Goal: Task Accomplishment & Management: Complete application form

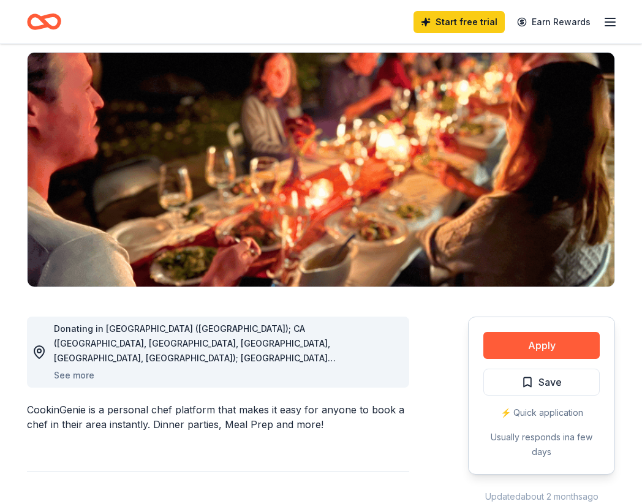
scroll to position [88, 0]
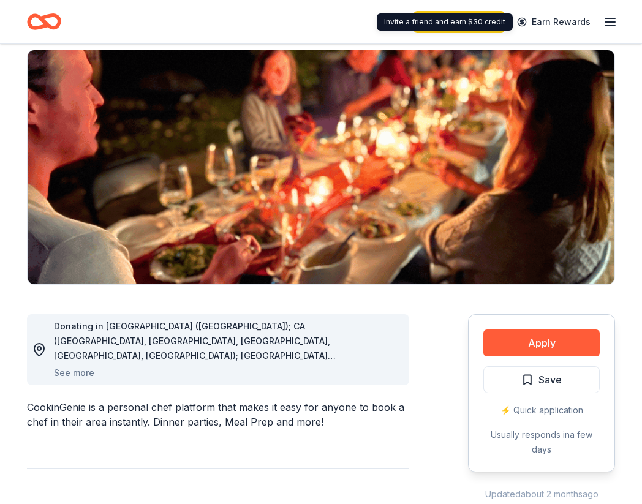
click at [609, 28] on icon "button" at bounding box center [609, 22] width 15 height 15
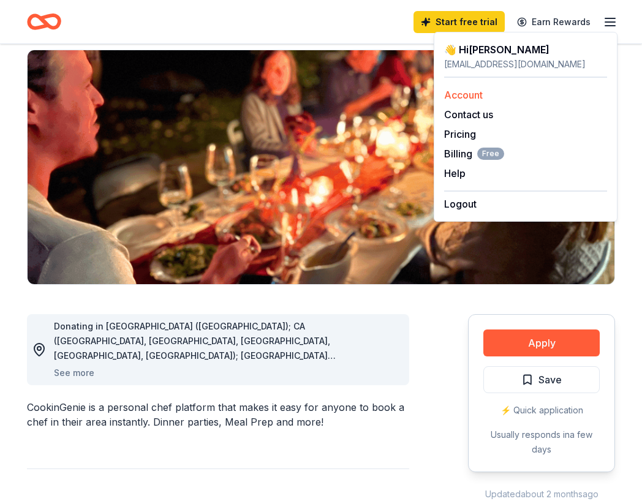
click at [463, 98] on link "Account" at bounding box center [463, 95] width 39 height 12
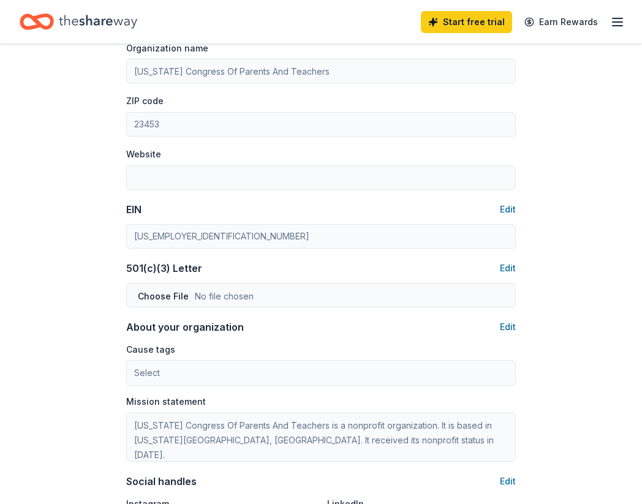
scroll to position [456, 0]
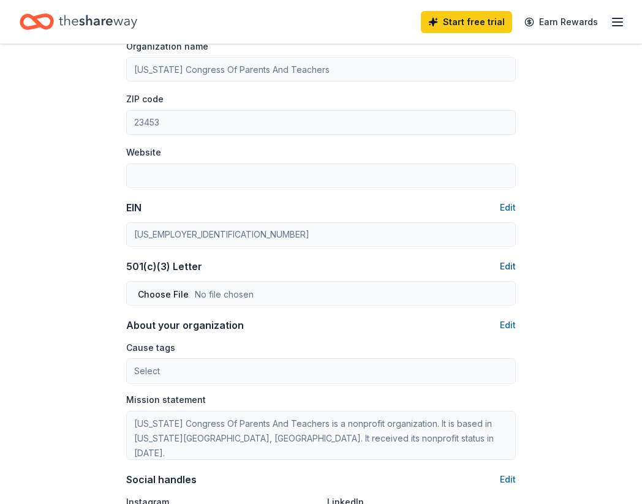
click at [511, 265] on button "Edit" at bounding box center [508, 266] width 16 height 15
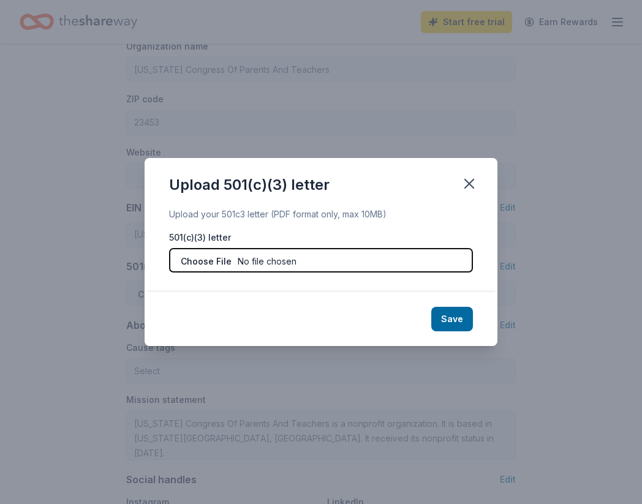
click at [370, 263] on input "file" at bounding box center [321, 260] width 304 height 24
type input "C:\fakepath\2025-26 SOA 501c3 Letter.pdf"
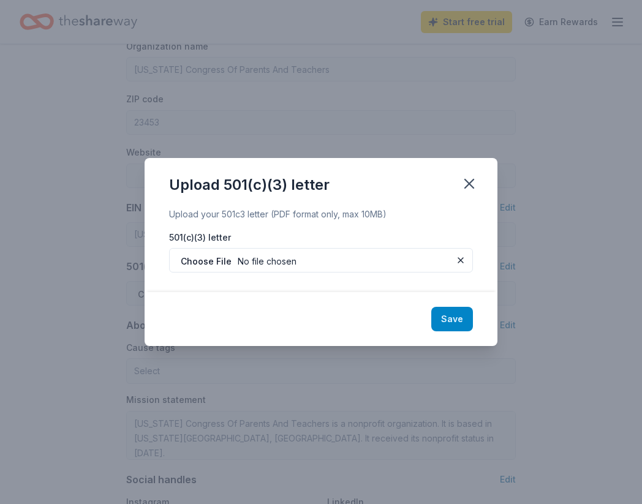
click at [446, 323] on button "Save" at bounding box center [452, 319] width 42 height 24
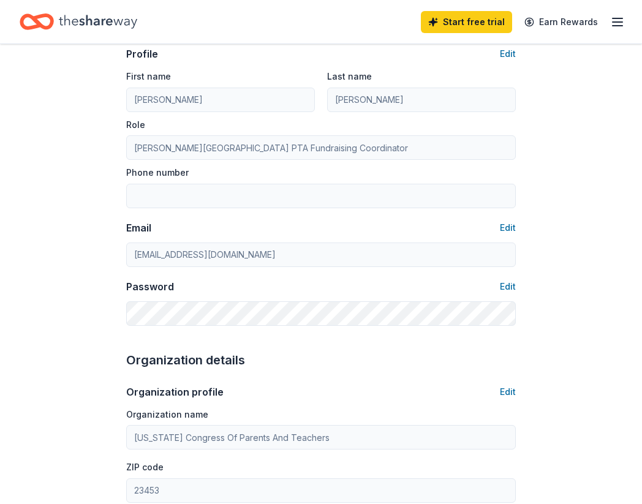
scroll to position [0, 0]
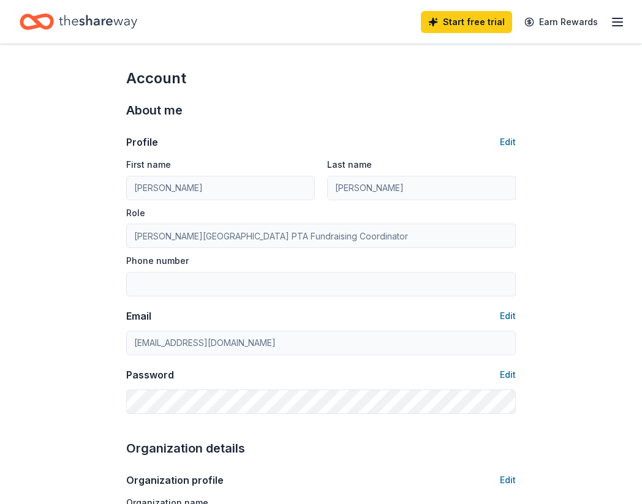
click at [618, 32] on div "Start free trial Earn Rewards" at bounding box center [523, 21] width 204 height 29
click at [618, 29] on div "Start free trial Earn Rewards" at bounding box center [523, 21] width 204 height 29
click at [100, 20] on icon "Home" at bounding box center [98, 21] width 78 height 25
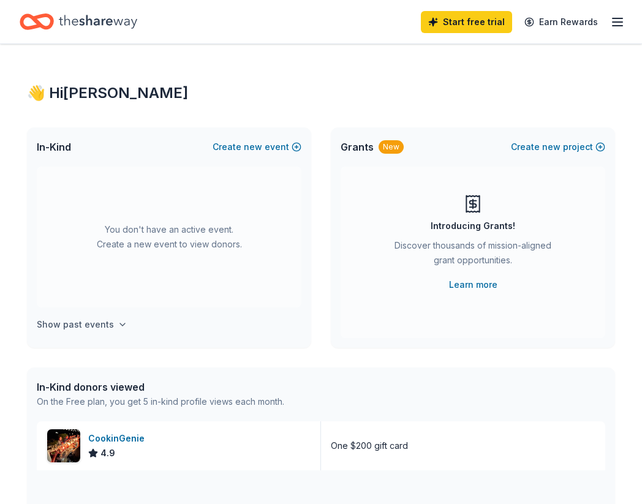
click at [99, 326] on h4 "Show past events" at bounding box center [75, 324] width 77 height 15
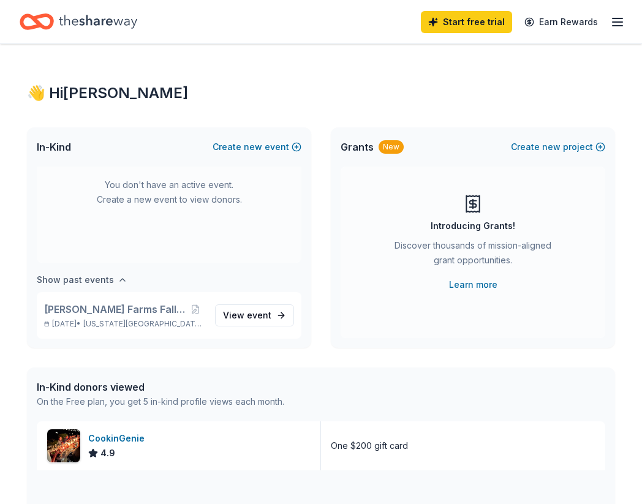
scroll to position [45, 0]
click at [278, 146] on button "Create new event" at bounding box center [256, 147] width 89 height 15
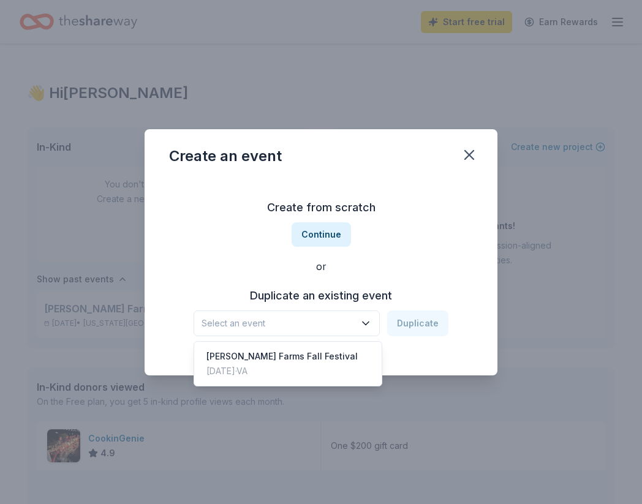
click at [324, 320] on span "Select an event" at bounding box center [277, 323] width 153 height 15
click at [298, 362] on div "[PERSON_NAME] Farms Fall Festival" at bounding box center [281, 356] width 151 height 15
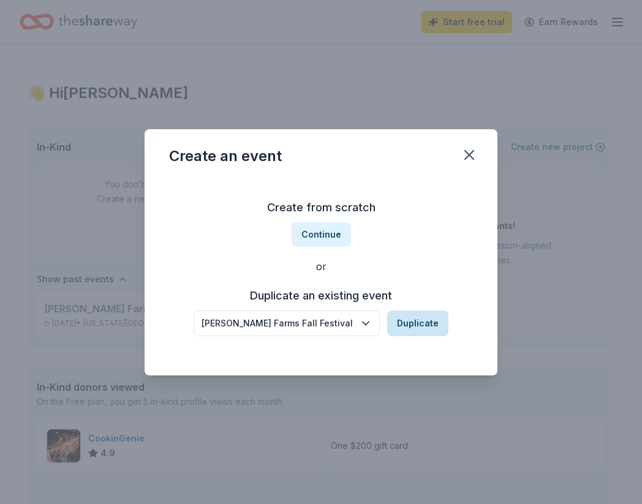
click at [412, 332] on button "Duplicate" at bounding box center [417, 323] width 61 height 26
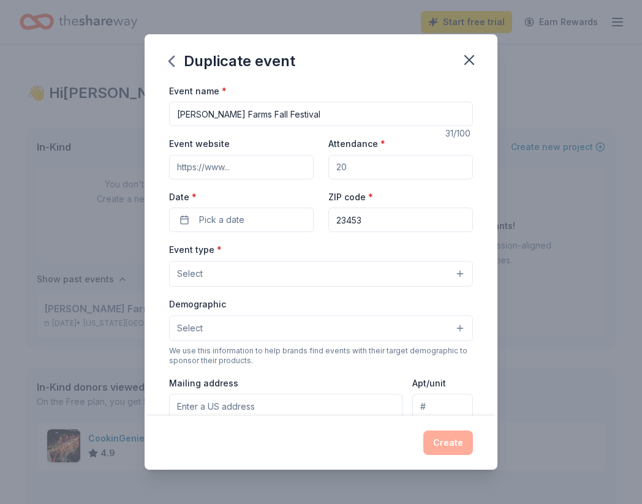
click at [354, 165] on input "Attendance *" at bounding box center [400, 167] width 144 height 24
type input "800"
click at [276, 167] on input "Event website" at bounding box center [241, 167] width 144 height 24
click at [234, 169] on input "Event website" at bounding box center [241, 167] width 144 height 24
click at [220, 222] on span "Pick a date" at bounding box center [221, 219] width 45 height 15
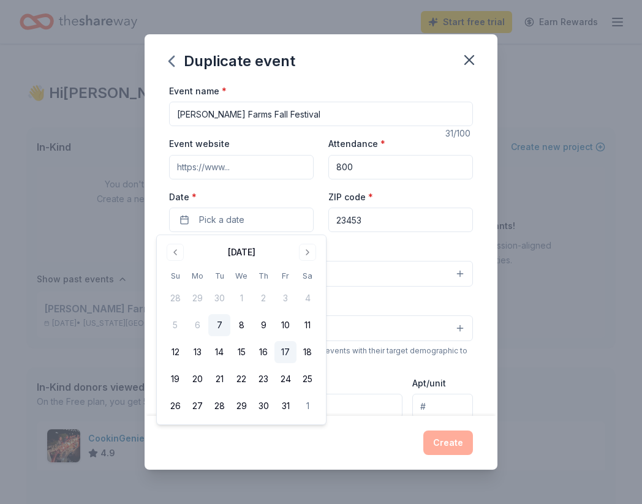
click at [287, 350] on button "17" at bounding box center [285, 352] width 22 height 22
click at [523, 252] on div "Duplicate event Event name * [PERSON_NAME] Fall Festival 31 /100 Event website …" at bounding box center [321, 252] width 642 height 504
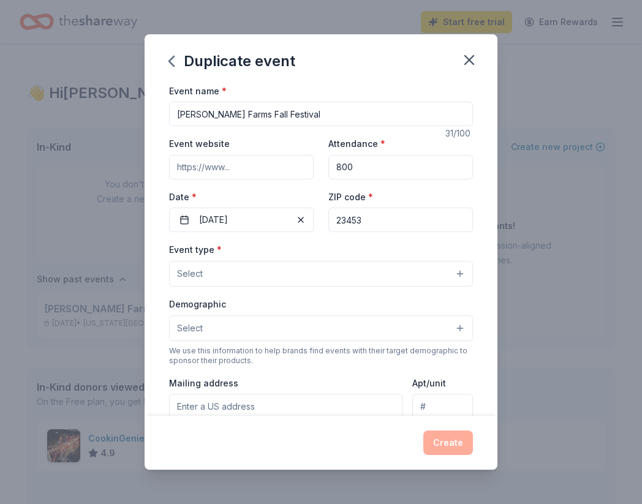
click at [255, 114] on input "[PERSON_NAME] Farms Fall Festival" at bounding box center [321, 114] width 304 height 24
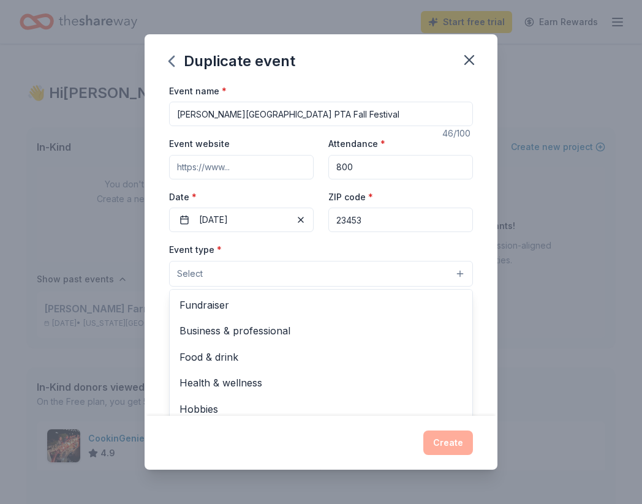
click at [199, 280] on span "Select" at bounding box center [190, 273] width 26 height 15
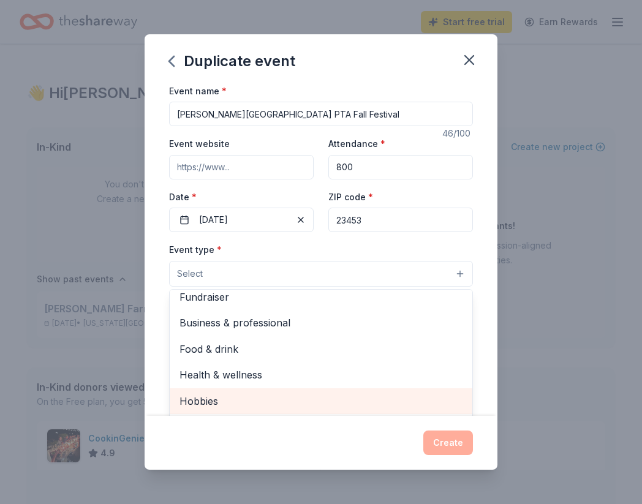
scroll to position [0, 0]
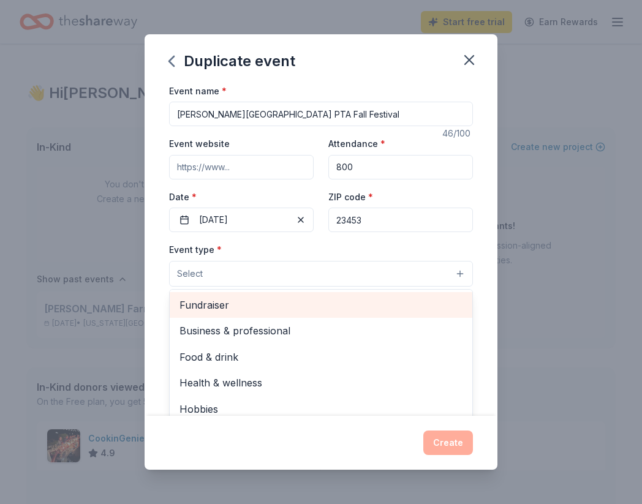
click at [204, 302] on span "Fundraiser" at bounding box center [320, 305] width 283 height 16
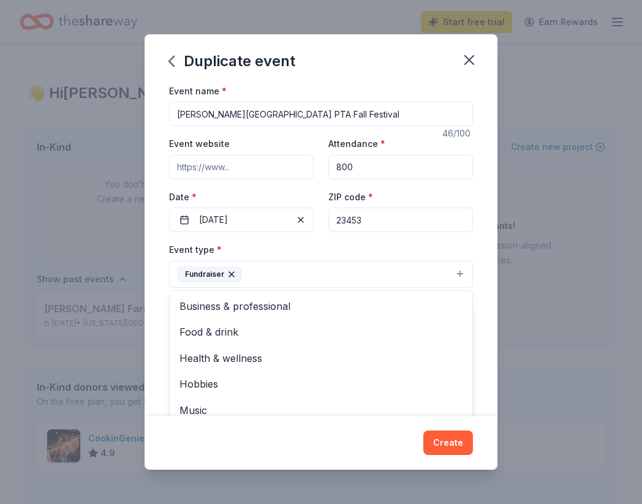
click at [324, 449] on div "Duplicate event Event name * [PERSON_NAME][GEOGRAPHIC_DATA] PTA Fall Festival 4…" at bounding box center [320, 252] width 353 height 436
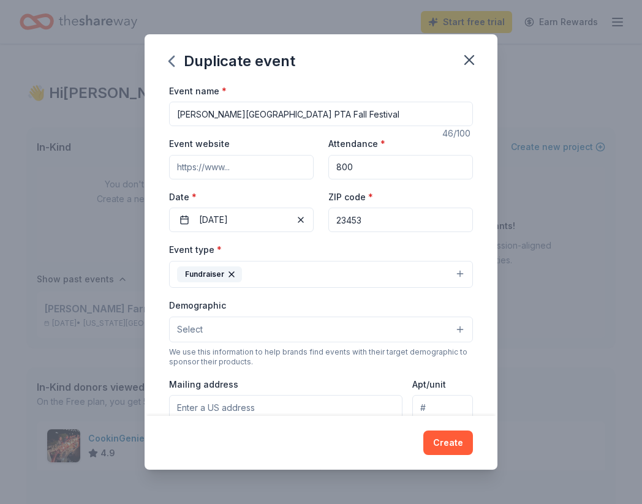
click at [417, 113] on input "[PERSON_NAME][GEOGRAPHIC_DATA] PTA Fall Festival" at bounding box center [321, 114] width 304 height 24
type input "[PERSON_NAME] Farms Elementary PTA Fall Festival & Silent Auction"
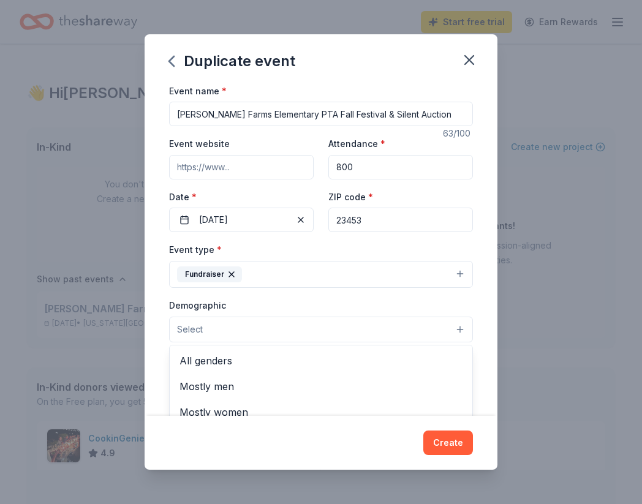
click at [298, 335] on button "Select" at bounding box center [321, 330] width 304 height 26
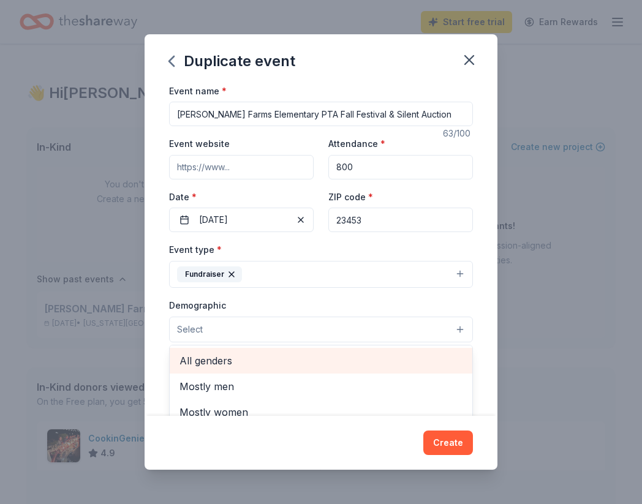
click at [242, 355] on span "All genders" at bounding box center [320, 361] width 283 height 16
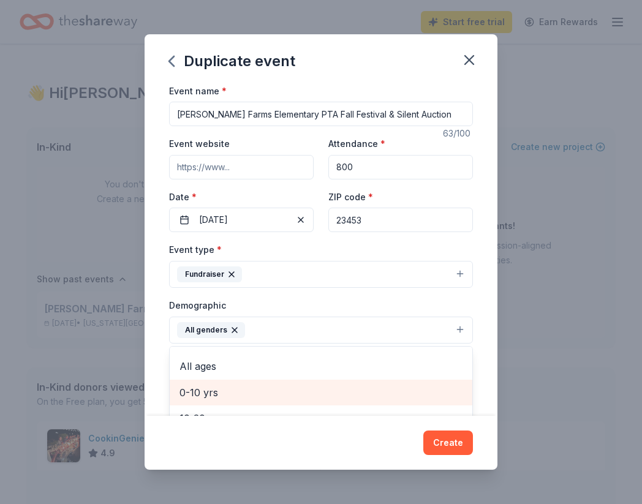
scroll to position [45, 0]
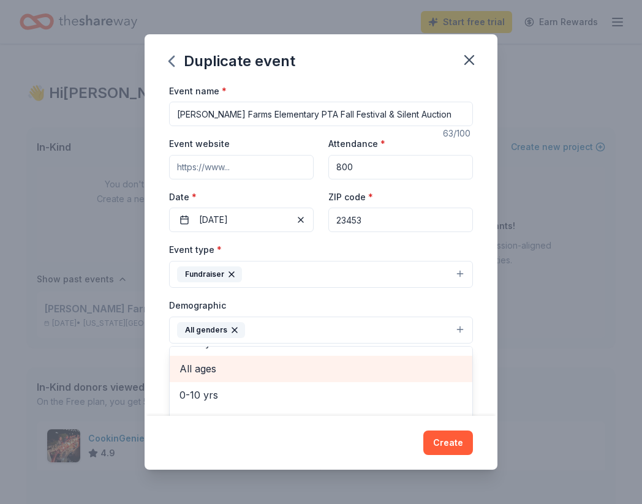
click at [230, 366] on span "All ages" at bounding box center [320, 369] width 283 height 16
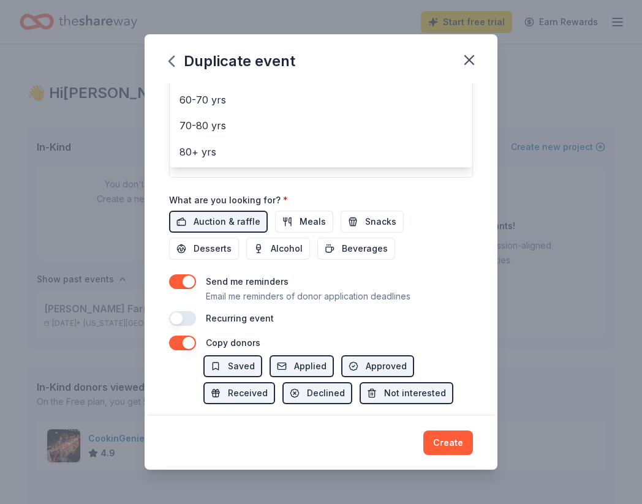
scroll to position [375, 0]
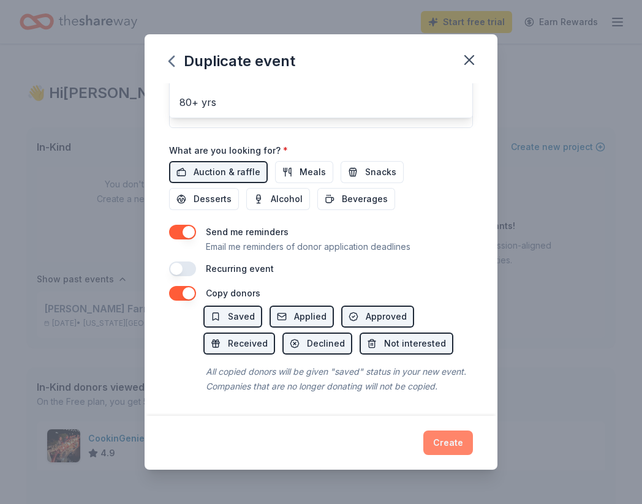
click at [456, 441] on div "Duplicate event Event name * [PERSON_NAME][GEOGRAPHIC_DATA] PTA Fall Festival &…" at bounding box center [320, 252] width 353 height 436
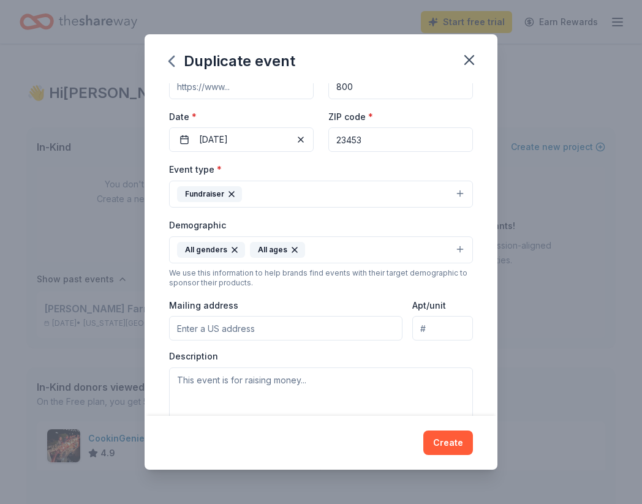
scroll to position [0, 0]
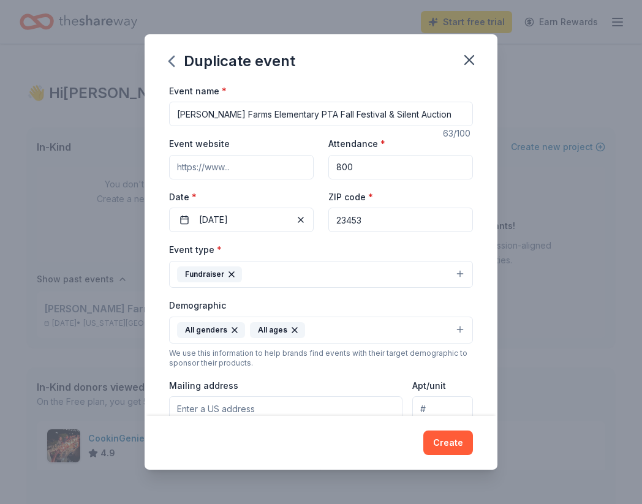
click at [236, 165] on input "Event website" at bounding box center [241, 167] width 144 height 24
paste input "[URL][DOMAIN_NAME]"
type input "[URL][DOMAIN_NAME]"
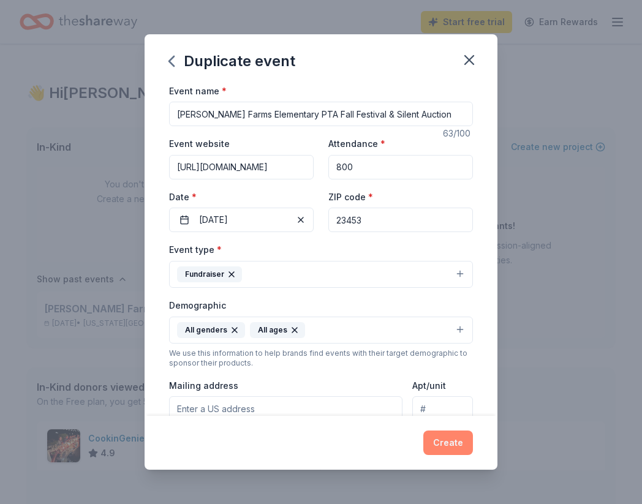
click at [449, 442] on button "Create" at bounding box center [448, 442] width 50 height 24
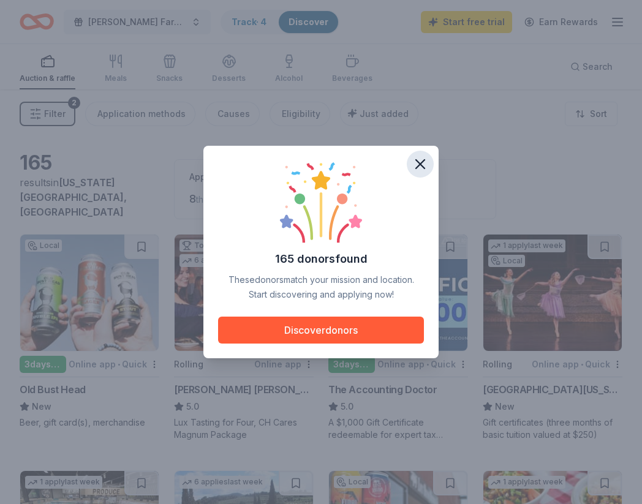
click at [426, 166] on icon "button" at bounding box center [419, 164] width 17 height 17
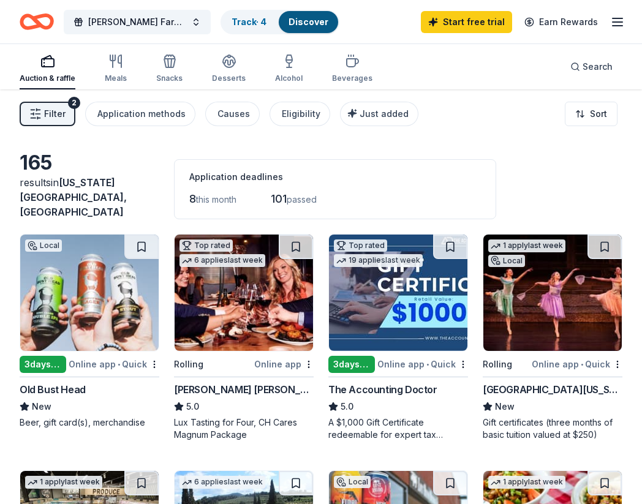
click at [241, 309] on img at bounding box center [243, 292] width 138 height 116
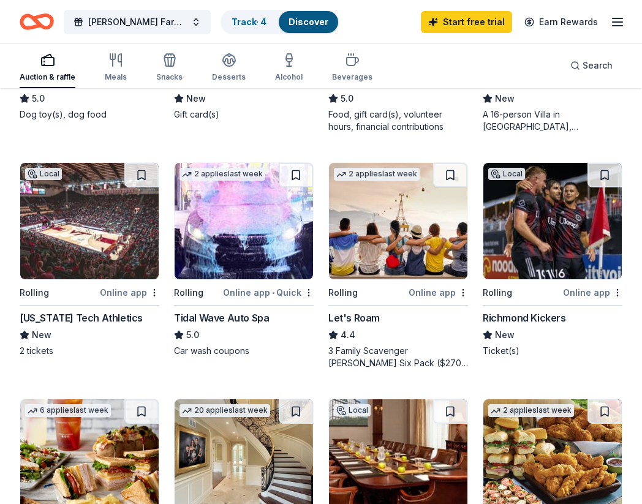
scroll to position [786, 0]
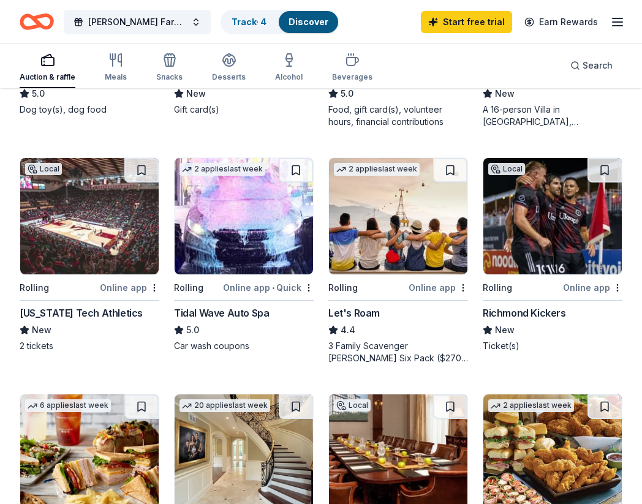
click at [68, 306] on div "[US_STATE] Tech Athletics" at bounding box center [81, 313] width 123 height 15
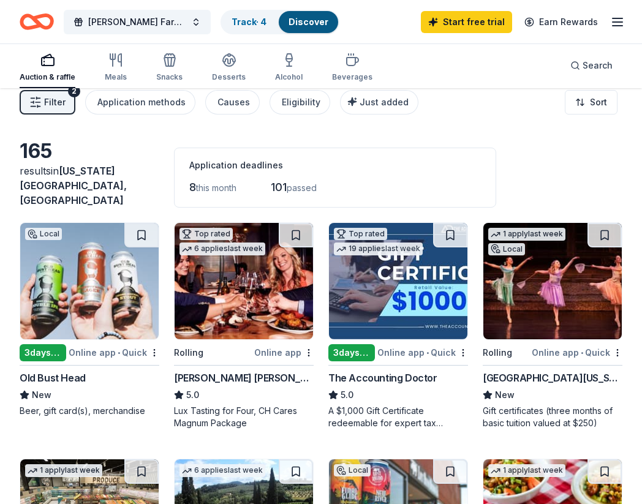
scroll to position [0, 0]
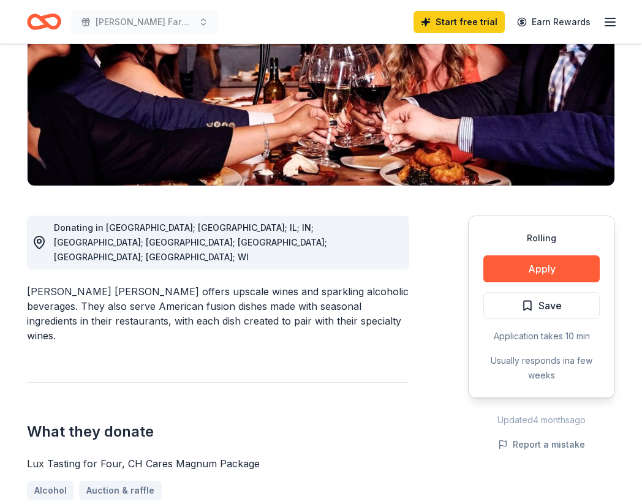
scroll to position [196, 0]
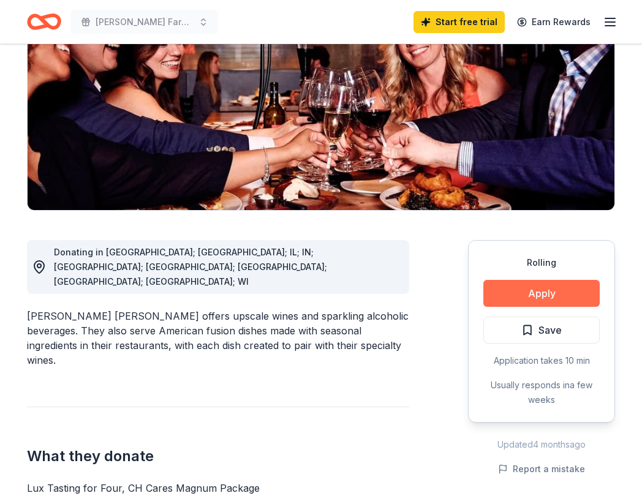
click at [527, 280] on button "Apply" at bounding box center [541, 293] width 116 height 27
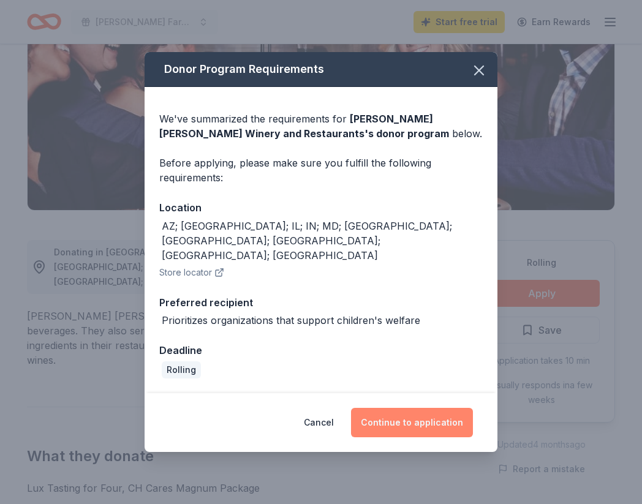
click at [381, 408] on button "Continue to application" at bounding box center [412, 422] width 122 height 29
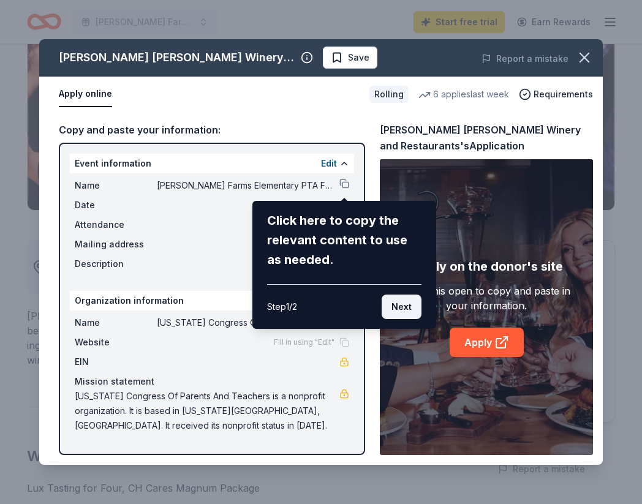
click at [398, 311] on button "Next" at bounding box center [401, 306] width 40 height 24
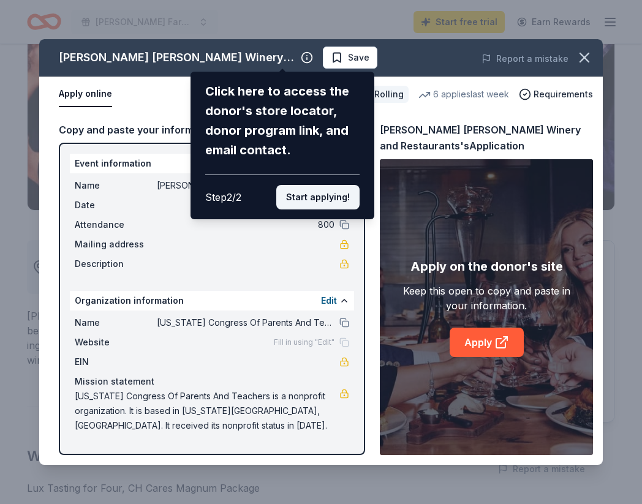
click at [324, 197] on button "Start applying!" at bounding box center [317, 197] width 83 height 24
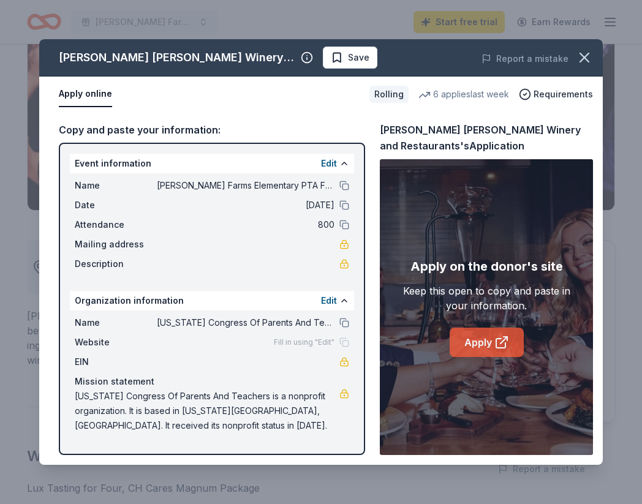
click at [474, 345] on link "Apply" at bounding box center [486, 342] width 74 height 29
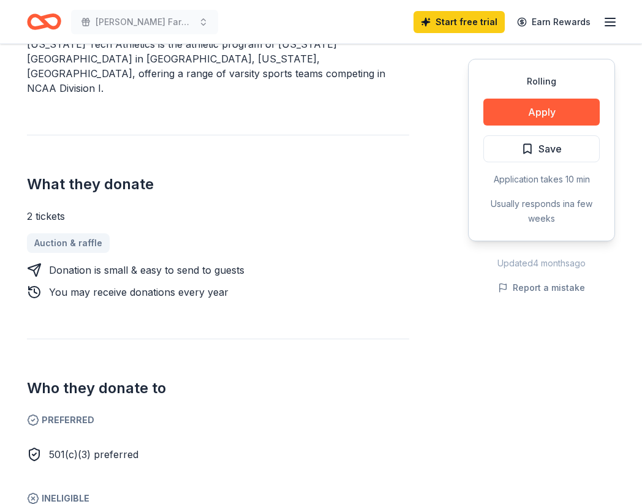
scroll to position [402, 0]
